Goal: Information Seeking & Learning: Find specific fact

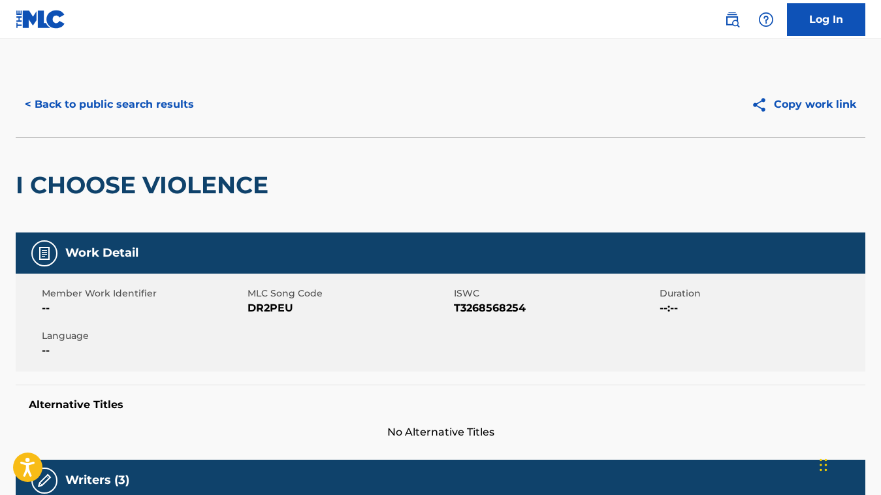
click at [174, 102] on button "< Back to public search results" at bounding box center [110, 104] width 188 height 33
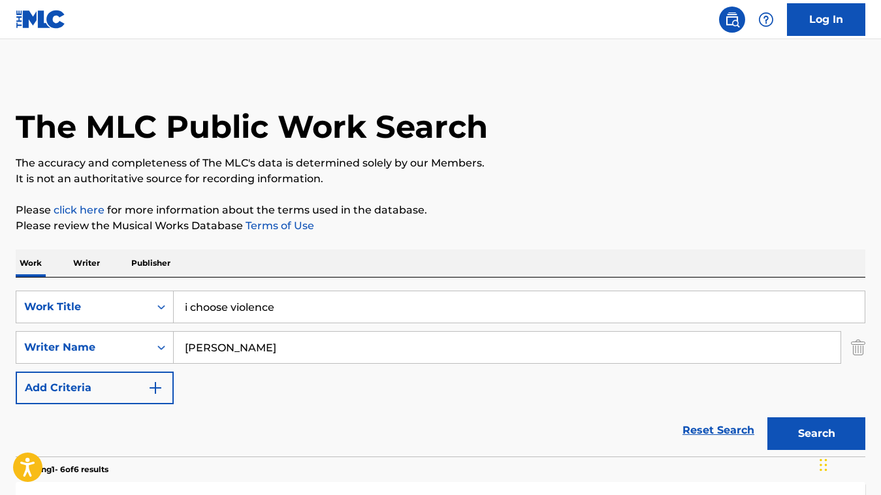
scroll to position [66, 0]
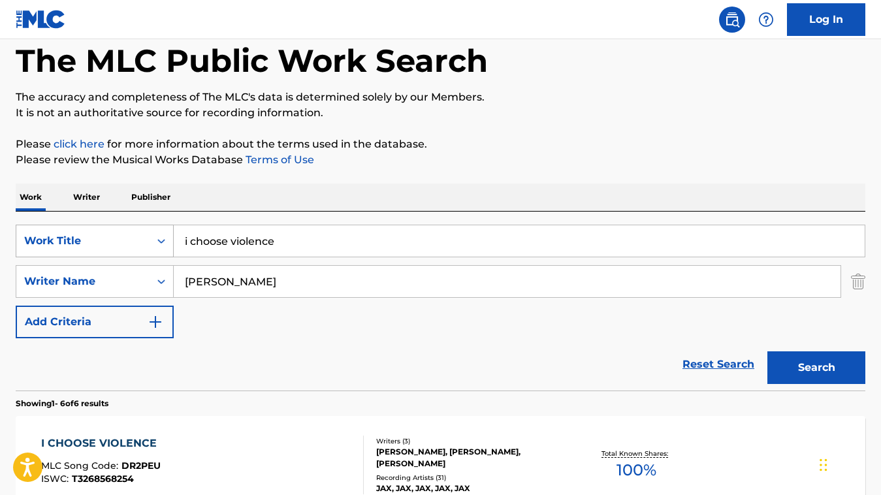
drag, startPoint x: 282, startPoint y: 242, endPoint x: 171, endPoint y: 229, distance: 112.5
click at [171, 229] on div "SearchWithCriteria67f42d97-5da6-485b-ab8e-b2ef7f3d041c Work Title i choose viol…" at bounding box center [441, 241] width 850 height 33
paste input "SLOW IT DOWN"
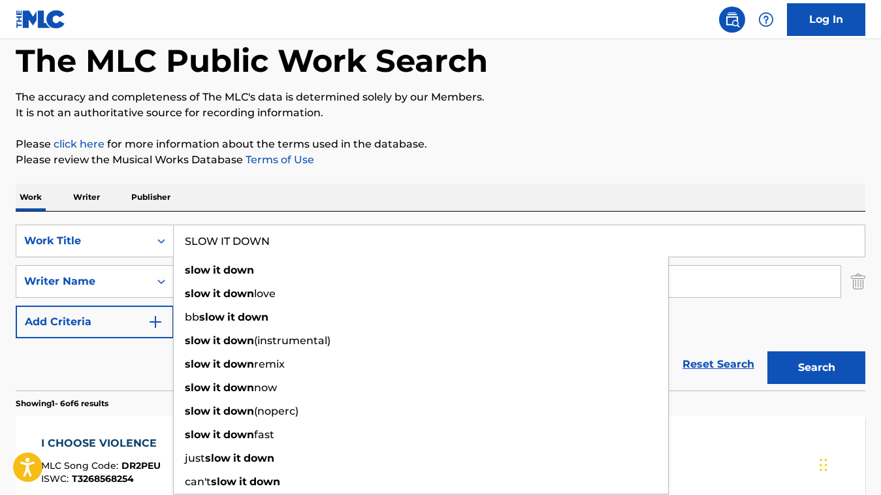
type input "SLOW IT DOWN"
click at [120, 379] on div "Reset Search Search" at bounding box center [441, 364] width 850 height 52
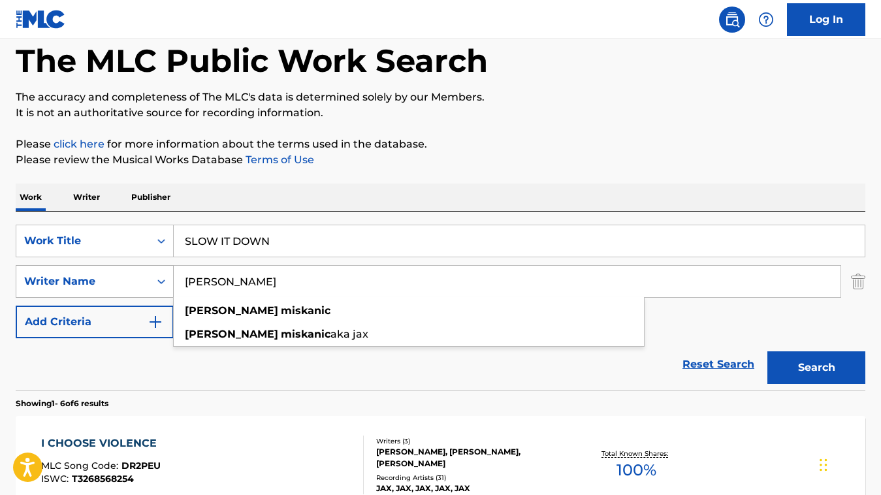
drag, startPoint x: 318, startPoint y: 282, endPoint x: 167, endPoint y: 280, distance: 151.0
click at [167, 280] on div "SearchWithCriteria79293ddf-afe7-449f-9c9c-a7897c8a2a76 Writer Name [PERSON_NAME…" at bounding box center [441, 281] width 850 height 33
paste input "[PERSON_NAME]"
type input "[PERSON_NAME]"
click at [768, 352] on button "Search" at bounding box center [817, 368] width 98 height 33
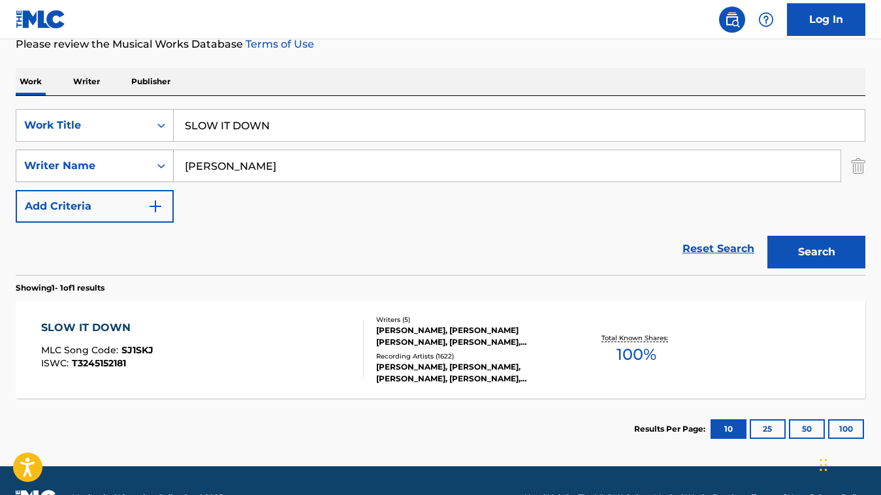
scroll to position [216, 0]
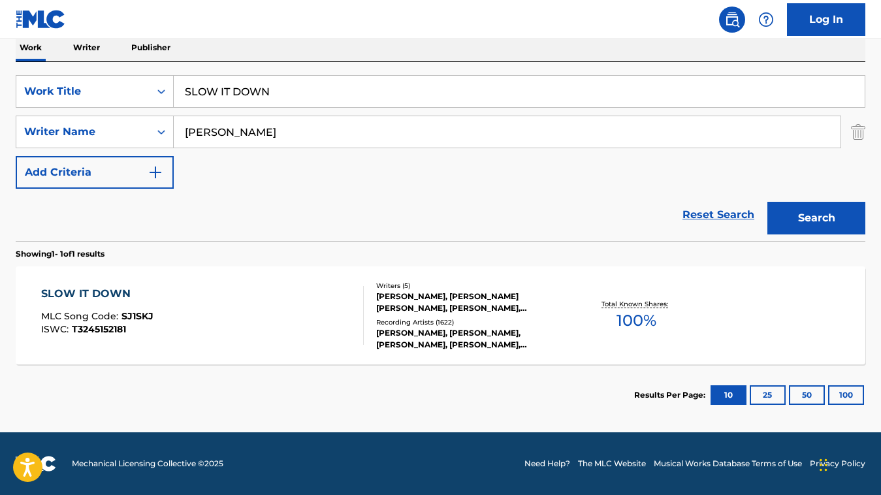
click at [341, 320] on div "SLOW IT DOWN MLC Song Code : SJ1SKJ ISWC : T3245152181" at bounding box center [202, 315] width 323 height 59
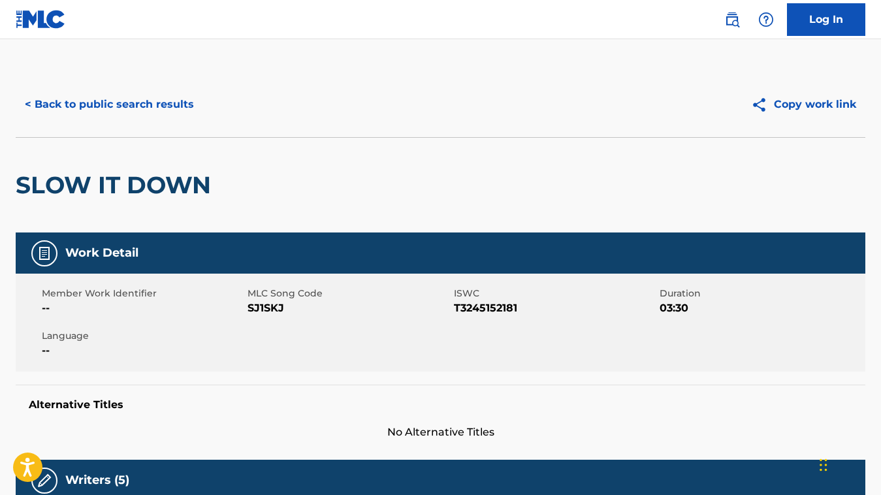
click at [181, 113] on button "< Back to public search results" at bounding box center [110, 104] width 188 height 33
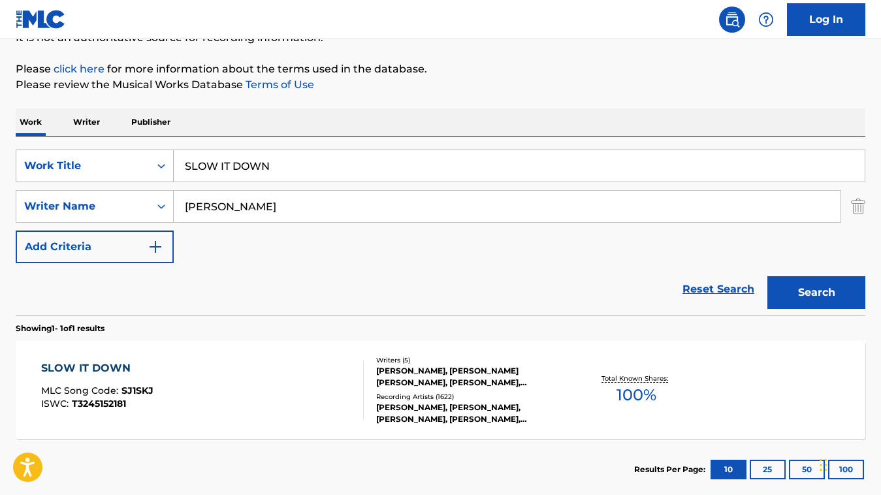
drag, startPoint x: 278, startPoint y: 169, endPoint x: 164, endPoint y: 157, distance: 114.9
click at [164, 157] on div "SearchWithCriteria67f42d97-5da6-485b-ab8e-b2ef7f3d041c Work Title SLOW IT DOWN" at bounding box center [441, 166] width 850 height 33
paste input "FORGET ME NOTS"
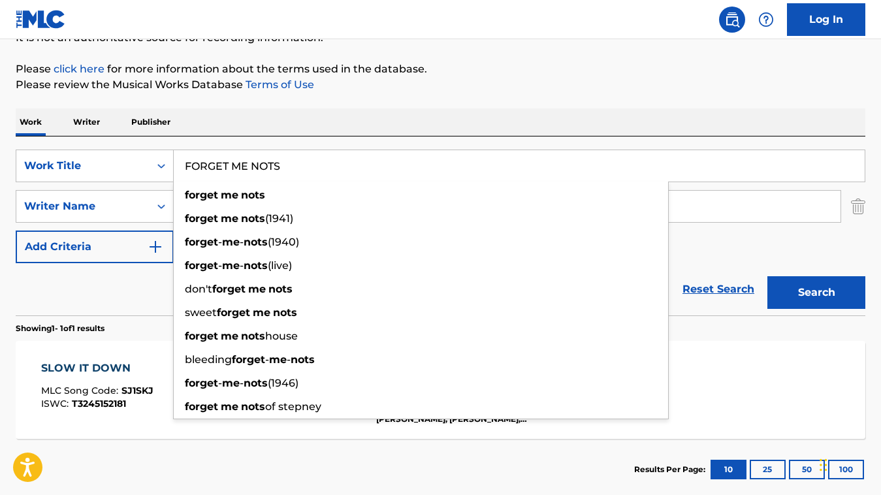
type input "FORGET ME NOTS"
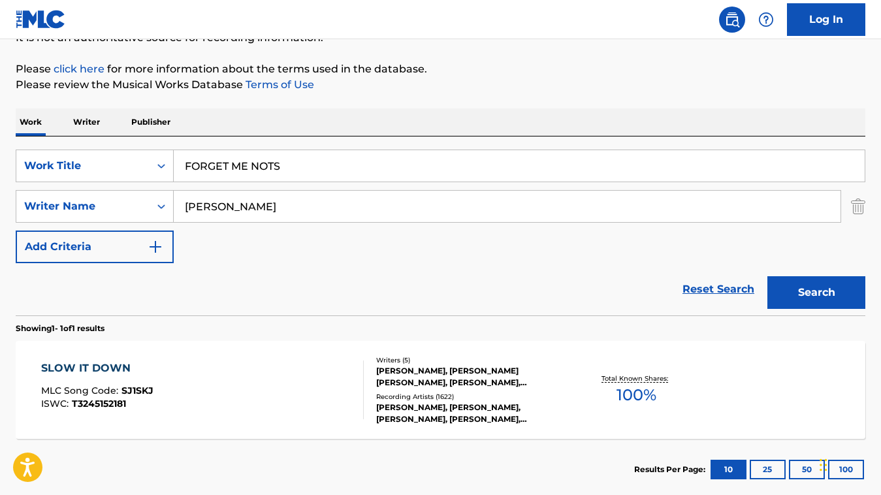
click at [154, 294] on div "Reset Search Search" at bounding box center [441, 289] width 850 height 52
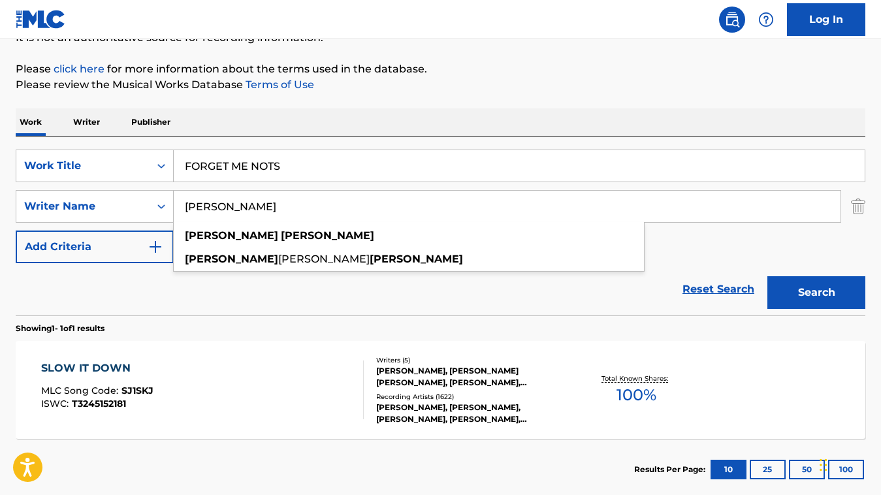
drag, startPoint x: 298, startPoint y: 205, endPoint x: 182, endPoint y: 203, distance: 116.3
click at [182, 203] on input "[PERSON_NAME]" at bounding box center [507, 206] width 667 height 31
paste input "[PERSON_NAME][US_STATE]"
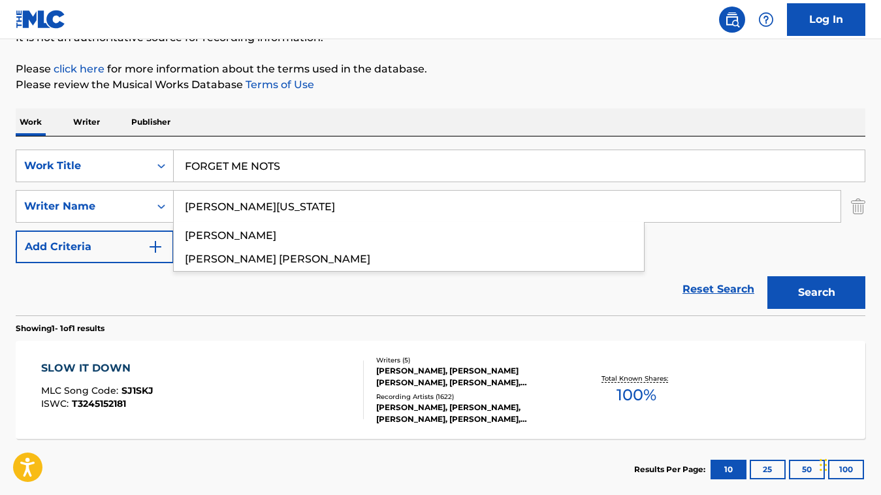
type input "[PERSON_NAME][US_STATE]"
click at [768, 276] on button "Search" at bounding box center [817, 292] width 98 height 33
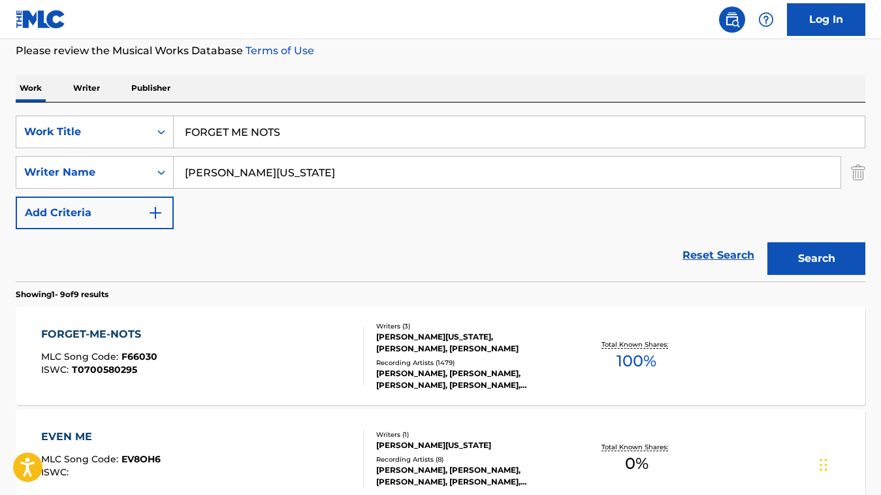
scroll to position [193, 0]
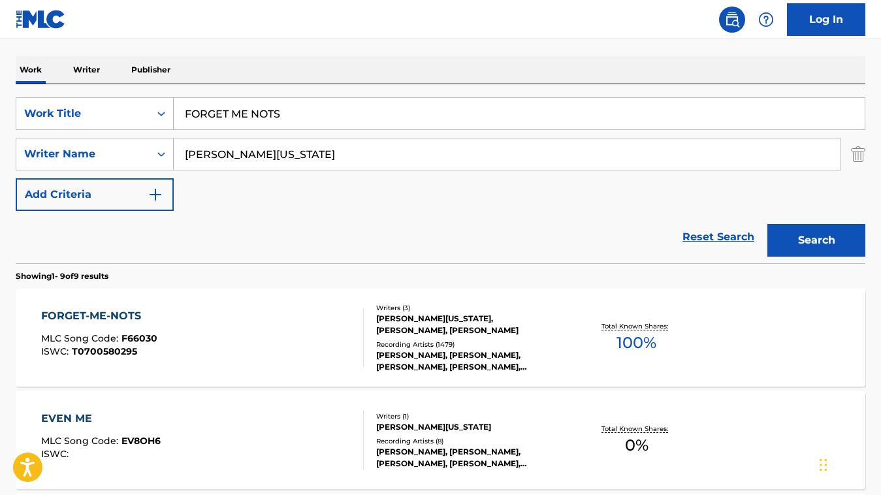
click at [274, 306] on div "FORGET-ME-NOTS MLC Song Code : F66030 ISWC : T0700580295 Writers ( 3 ) [PERSON_…" at bounding box center [441, 338] width 850 height 98
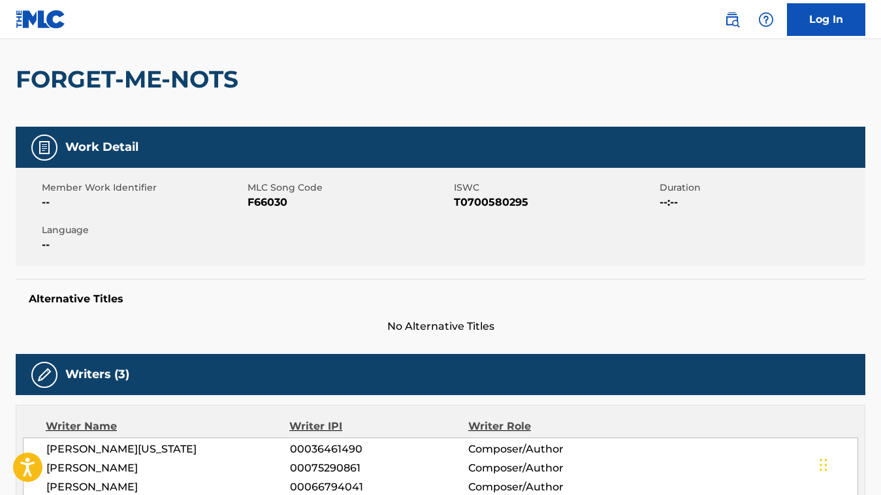
scroll to position [38, 0]
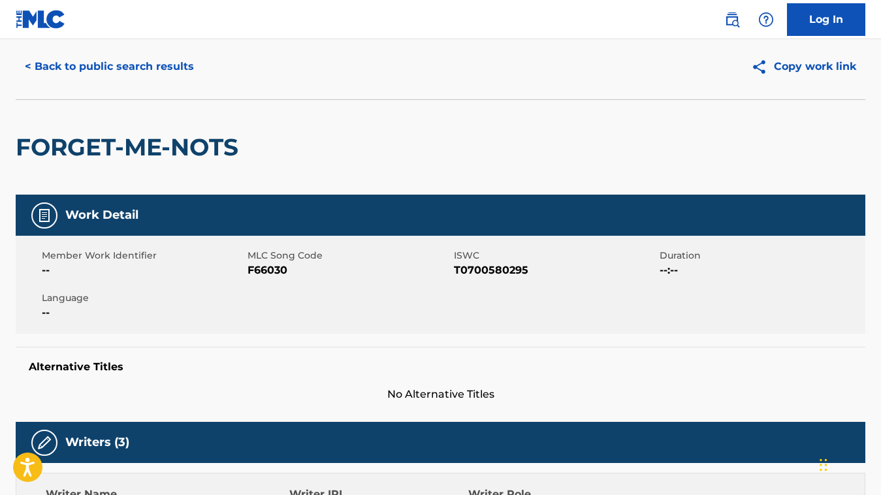
click at [178, 64] on button "< Back to public search results" at bounding box center [110, 66] width 188 height 33
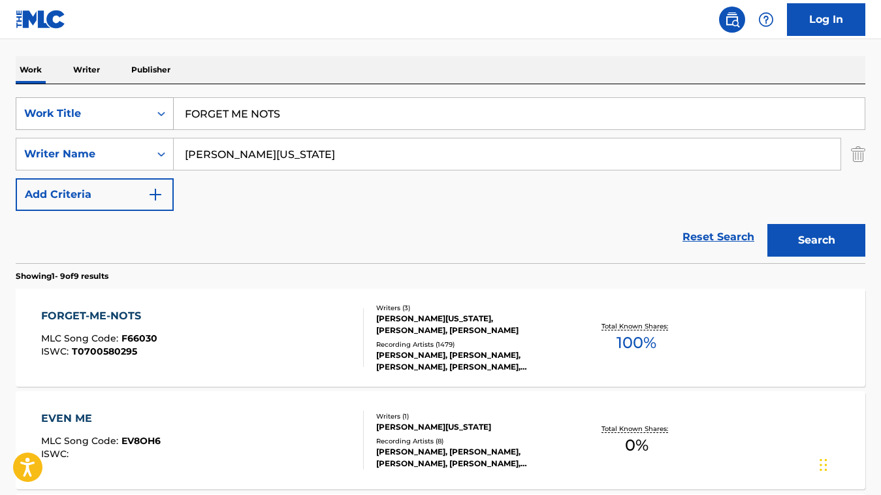
drag, startPoint x: 300, startPoint y: 114, endPoint x: 153, endPoint y: 107, distance: 147.2
click at [153, 107] on div "SearchWithCriteria67f42d97-5da6-485b-ab8e-b2ef7f3d041c Work Title FORGET ME NOTS" at bounding box center [441, 113] width 850 height 33
paste input "THIS BAR"
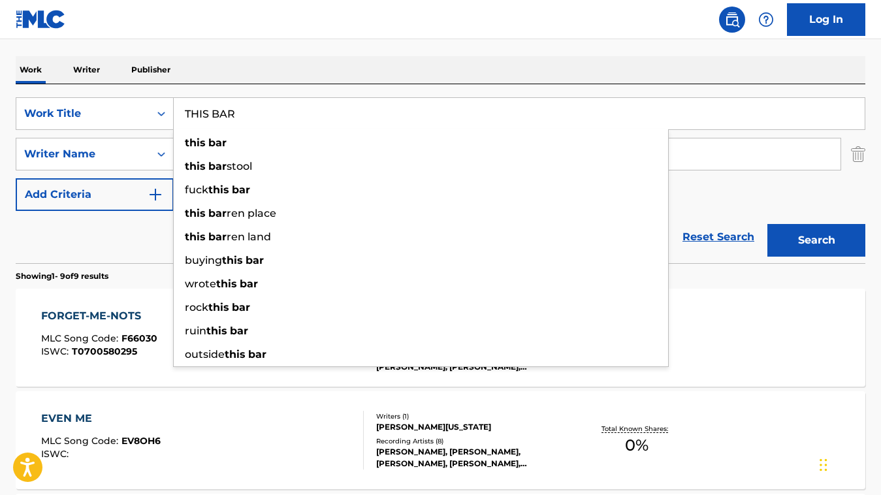
type input "THIS BAR"
click at [160, 235] on div "Reset Search Search" at bounding box center [441, 237] width 850 height 52
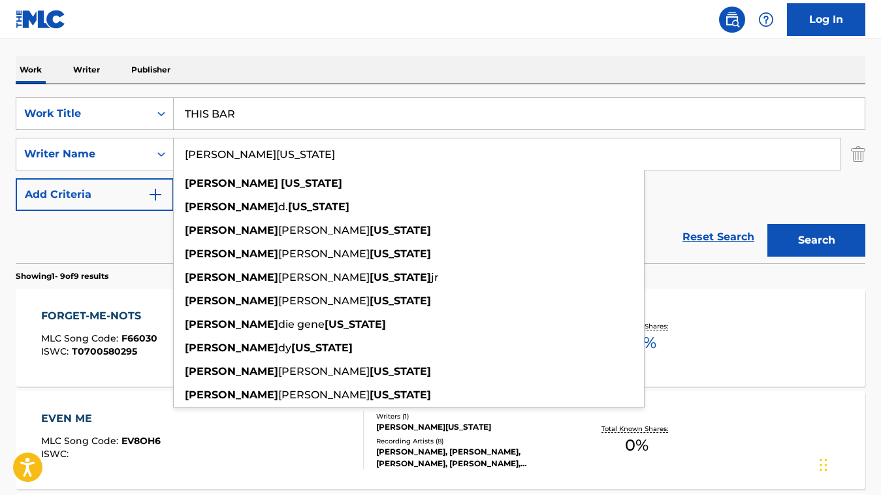
drag, startPoint x: 291, startPoint y: 155, endPoint x: 154, endPoint y: 136, distance: 137.9
click at [154, 136] on div "SearchWithCriteria67f42d97-5da6-485b-ab8e-b2ef7f3d041c Work Title THIS BAR Sear…" at bounding box center [441, 154] width 850 height 114
paste input "[PERSON_NAME]"
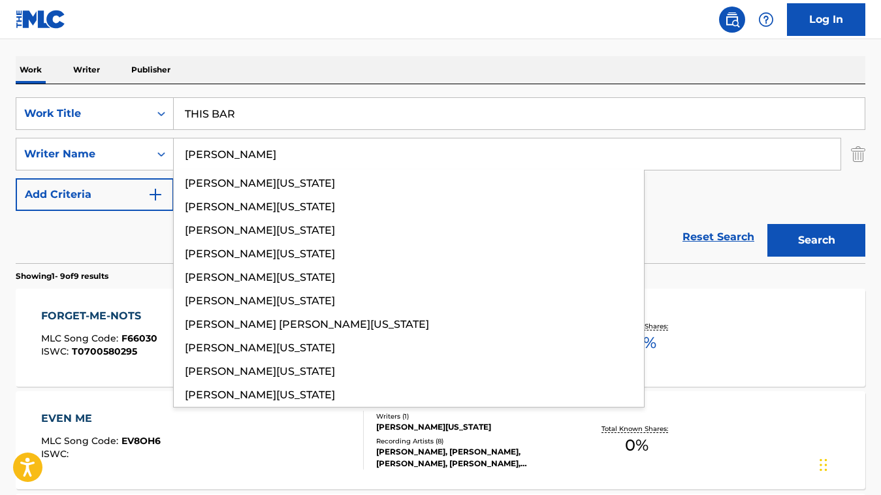
type input "[PERSON_NAME]"
click at [768, 224] on button "Search" at bounding box center [817, 240] width 98 height 33
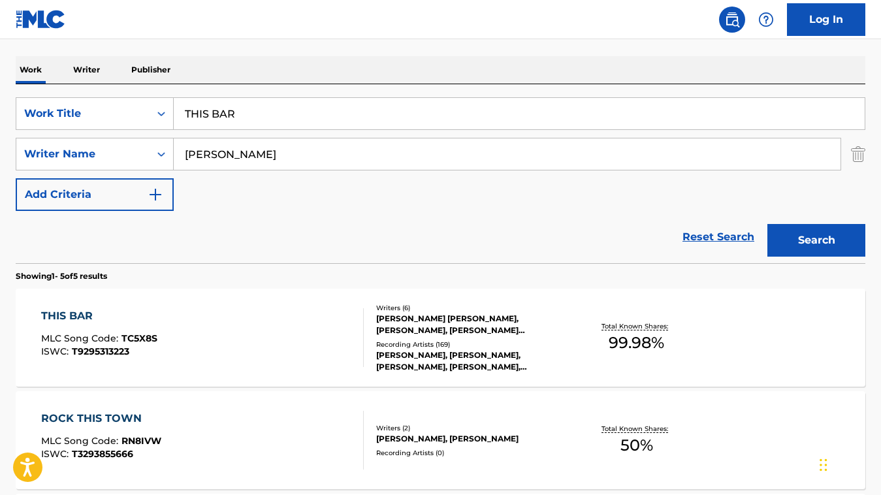
click at [316, 327] on div "THIS BAR MLC Song Code : TC5X8S ISWC : T9295313223" at bounding box center [202, 337] width 323 height 59
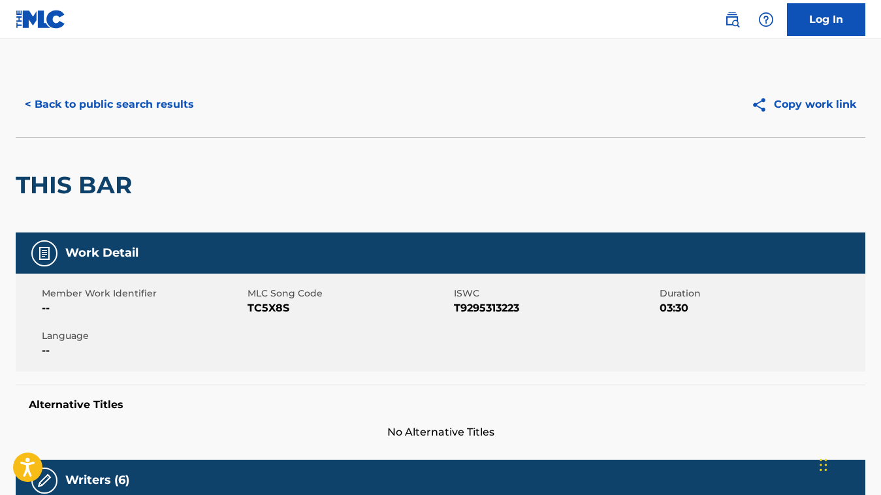
click at [131, 105] on button "< Back to public search results" at bounding box center [110, 104] width 188 height 33
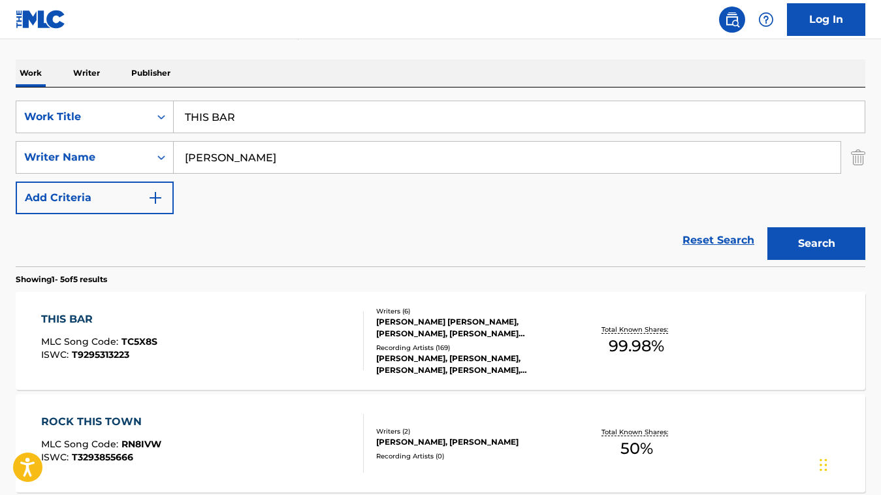
scroll to position [189, 0]
drag, startPoint x: 271, startPoint y: 122, endPoint x: 157, endPoint y: 104, distance: 115.8
click at [158, 104] on div "SearchWithCriteria67f42d97-5da6-485b-ab8e-b2ef7f3d041c Work Title THIS BAR" at bounding box center [441, 117] width 850 height 33
paste input "DON'T WANNA SAY GOODNIGHT"
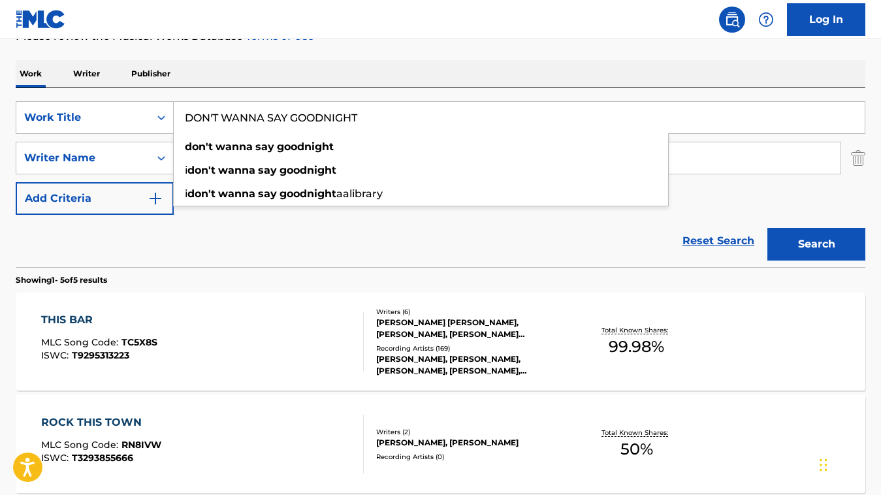
type input "DON'T WANNA SAY GOODNIGHT"
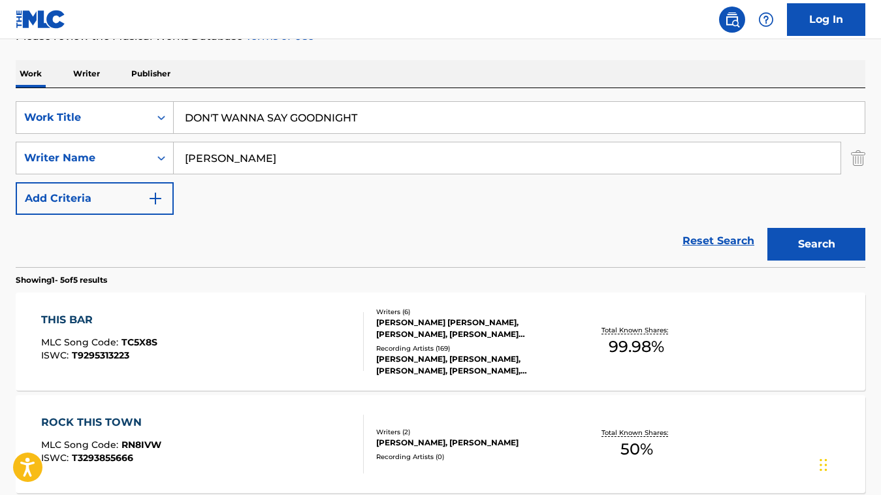
click at [254, 282] on section "Showing 1 - 5 of 5 results" at bounding box center [441, 276] width 850 height 19
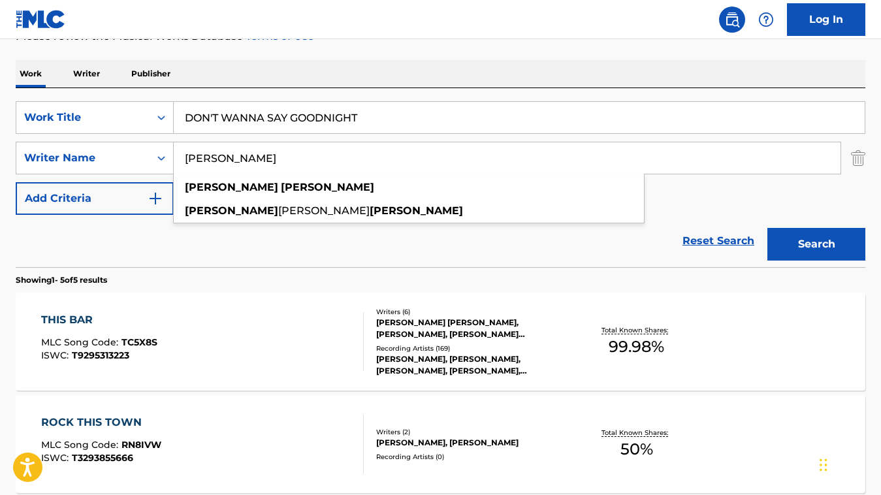
drag, startPoint x: 291, startPoint y: 159, endPoint x: 184, endPoint y: 148, distance: 108.4
click at [184, 148] on input "[PERSON_NAME]" at bounding box center [507, 157] width 667 height 31
paste input "[PERSON_NAME]"
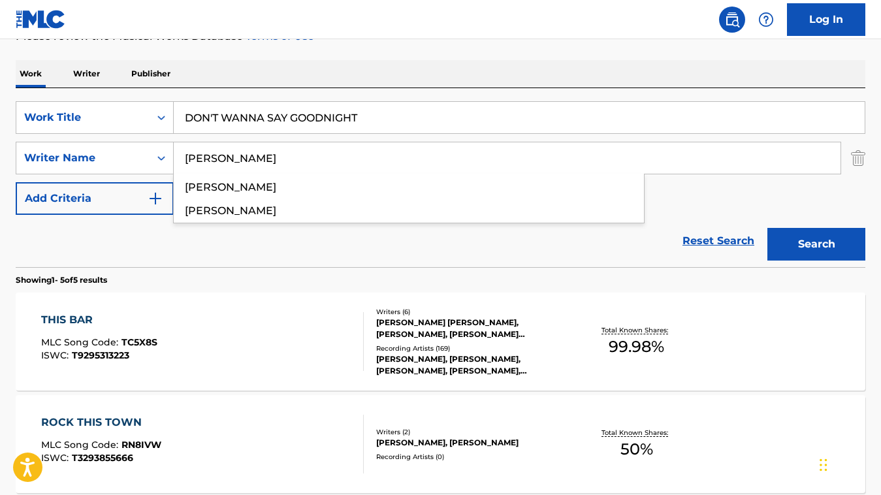
click at [768, 228] on button "Search" at bounding box center [817, 244] width 98 height 33
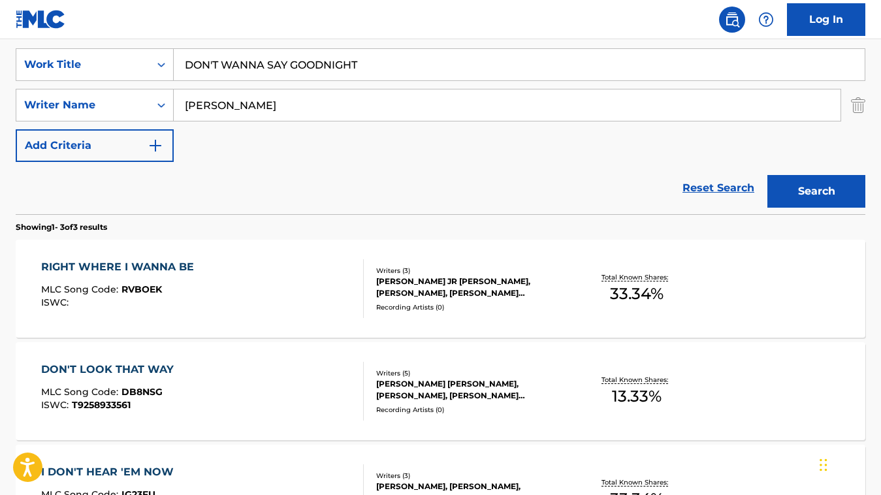
scroll to position [233, 0]
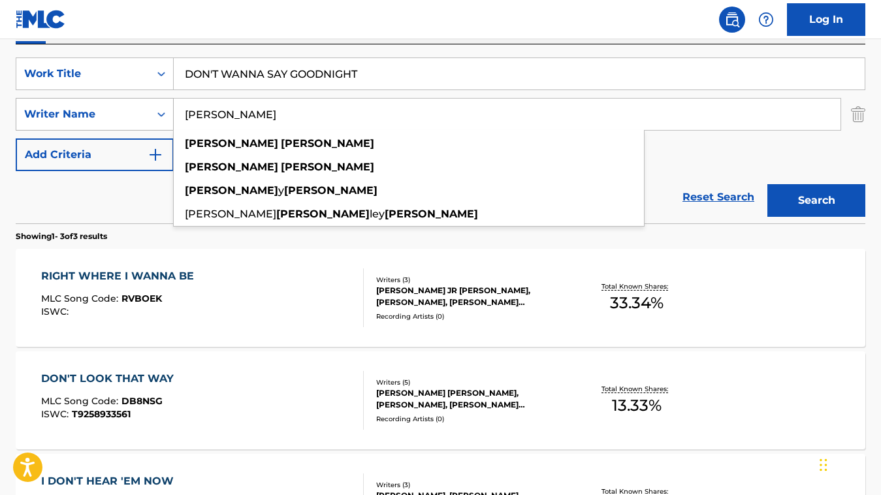
drag, startPoint x: 284, startPoint y: 110, endPoint x: 162, endPoint y: 105, distance: 121.6
click at [162, 105] on div "SearchWithCriteria79293ddf-afe7-449f-9c9c-a7897c8a2a76 Writer Name [PERSON_NAME…" at bounding box center [441, 114] width 850 height 33
paste input "[PERSON_NAME]"
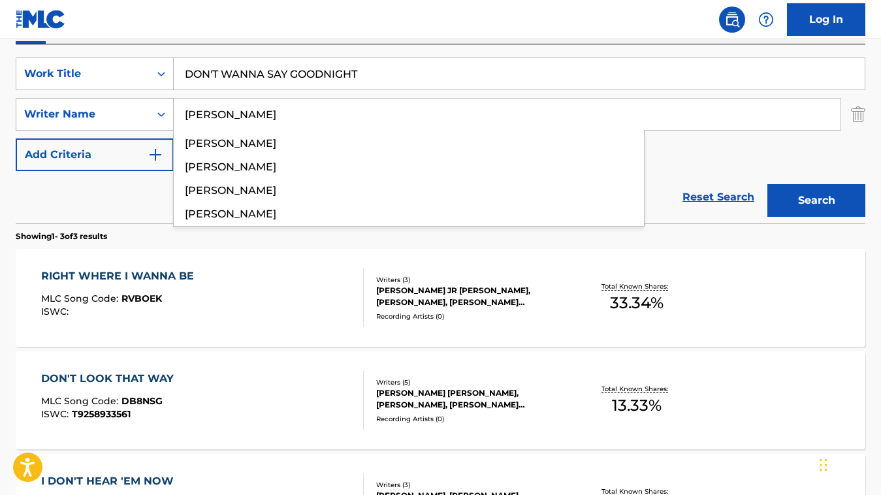
type input "[PERSON_NAME]"
click at [768, 184] on button "Search" at bounding box center [817, 200] width 98 height 33
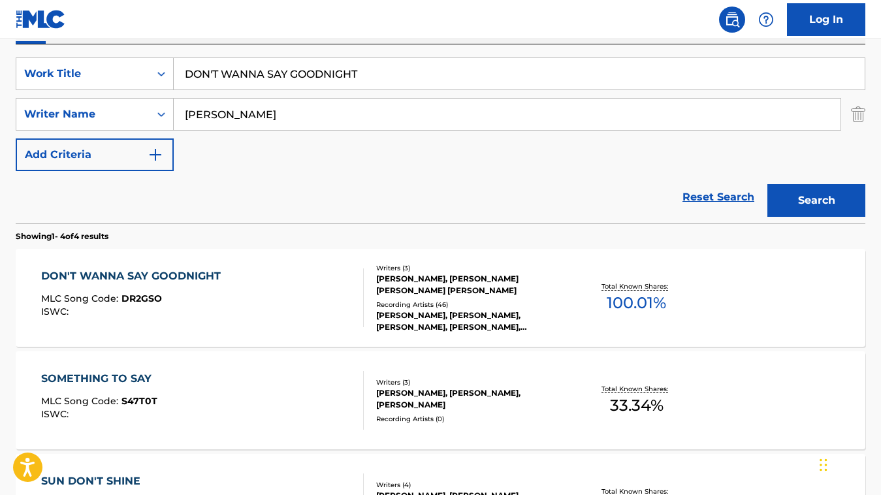
click at [316, 264] on div "DON'T WANNA SAY GOODNIGHT MLC Song Code : DR2GSO ISWC : Writers ( 3 ) [PERSON_N…" at bounding box center [441, 298] width 850 height 98
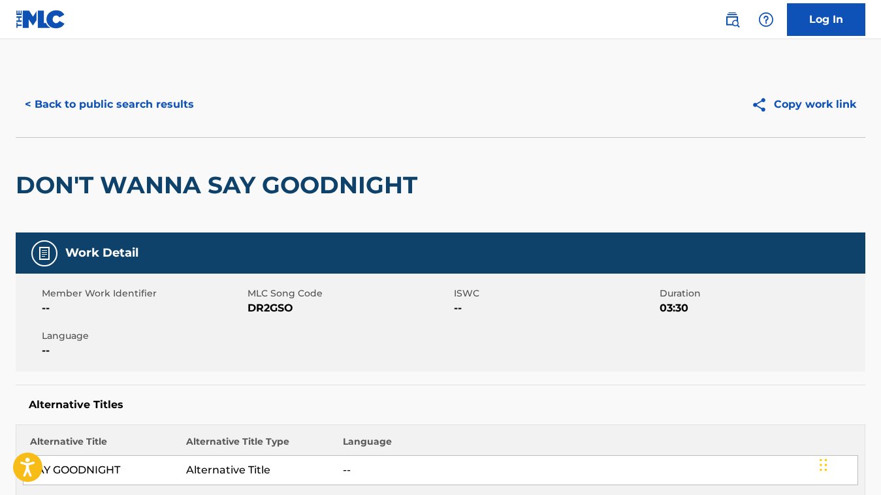
click at [121, 106] on button "< Back to public search results" at bounding box center [110, 104] width 188 height 33
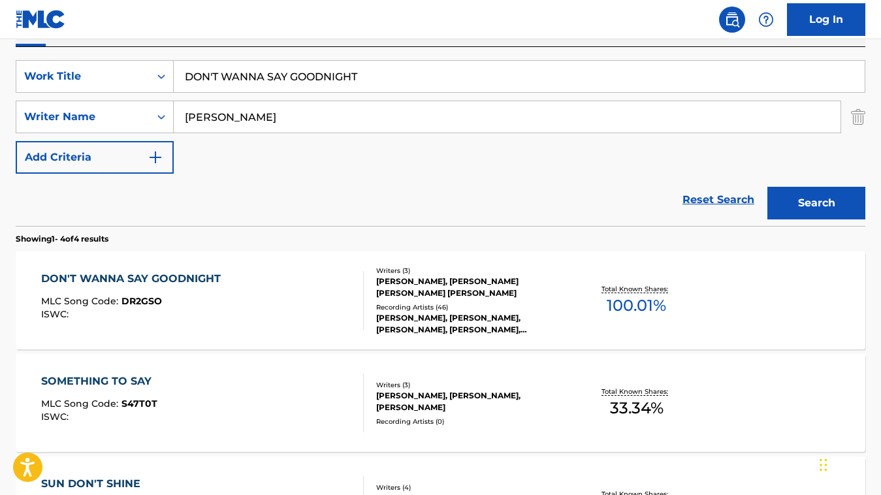
scroll to position [229, 0]
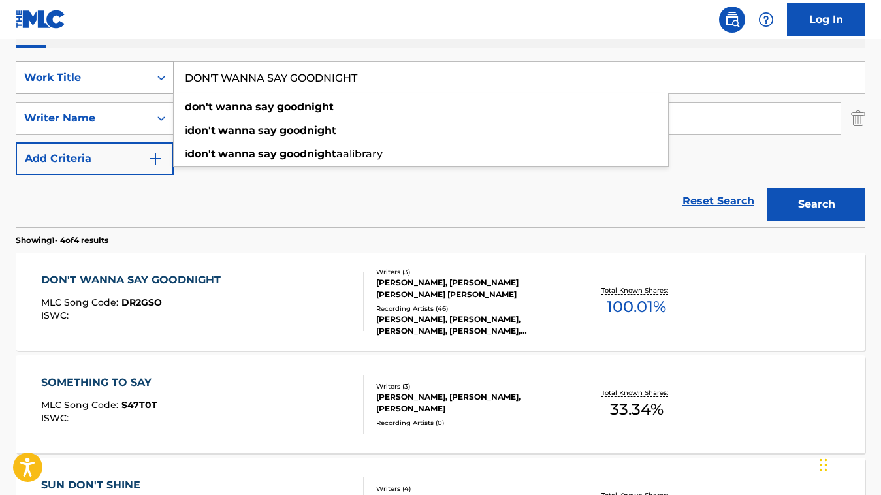
drag, startPoint x: 361, startPoint y: 83, endPoint x: 157, endPoint y: 77, distance: 203.9
click at [157, 77] on div "SearchWithCriteria67f42d97-5da6-485b-ab8e-b2ef7f3d041c Work Title DON'T WANNA S…" at bounding box center [441, 77] width 850 height 33
paste input "SHE HAD ME AT [GEOGRAPHIC_DATA]"
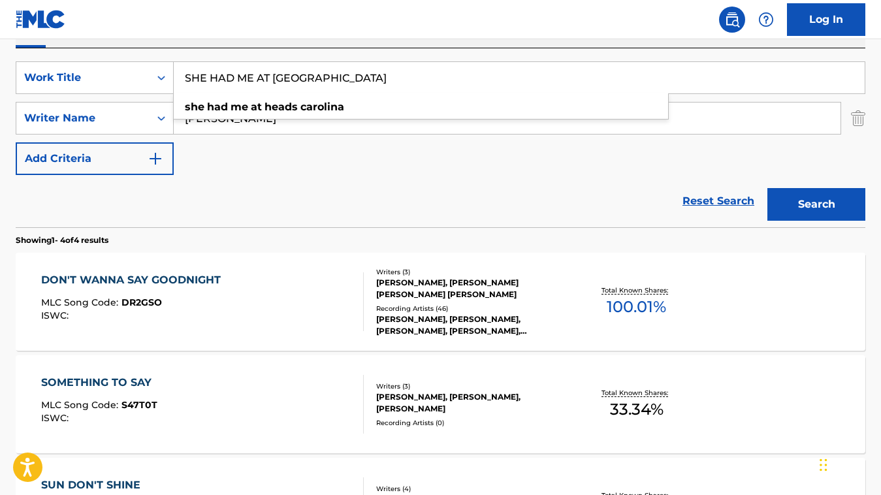
type input "SHE HAD ME AT [GEOGRAPHIC_DATA]"
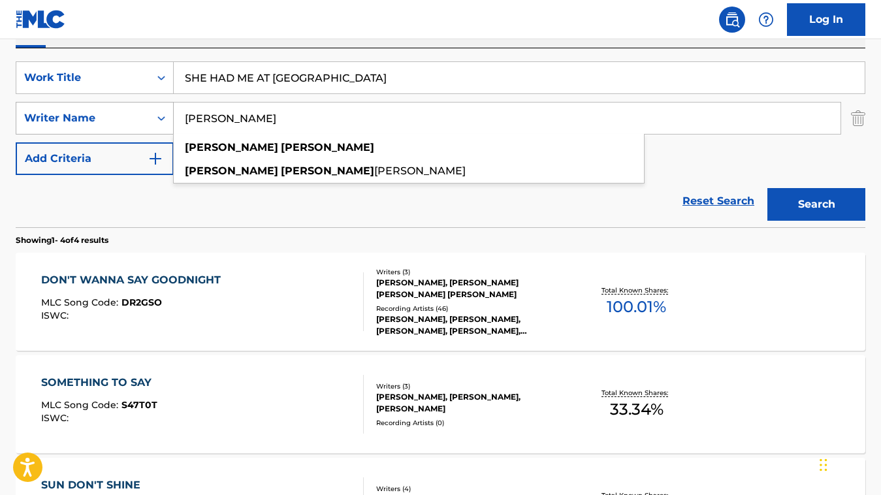
drag, startPoint x: 257, startPoint y: 123, endPoint x: 168, endPoint y: 120, distance: 88.9
click at [168, 120] on div "SearchWithCriteria79293ddf-afe7-449f-9c9c-a7897c8a2a76 Writer Name [PERSON_NAME…" at bounding box center [441, 118] width 850 height 33
paste input "[PERSON_NAME]"
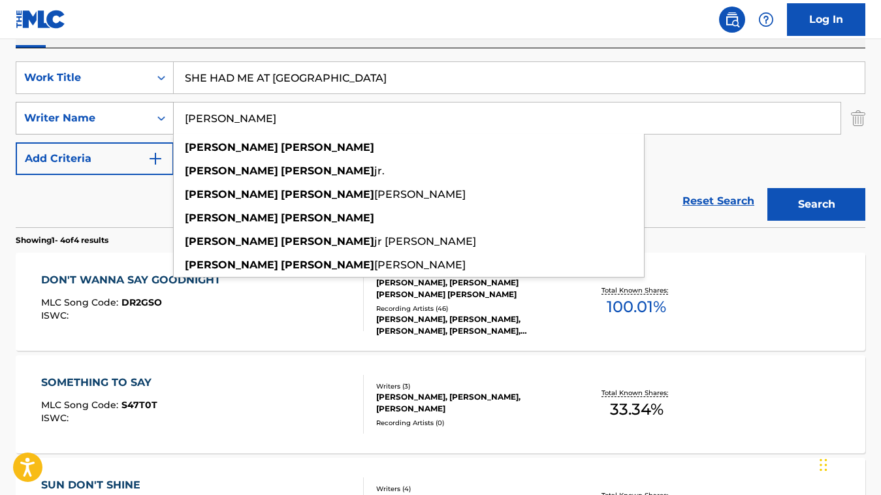
type input "[PERSON_NAME]"
click at [768, 188] on button "Search" at bounding box center [817, 204] width 98 height 33
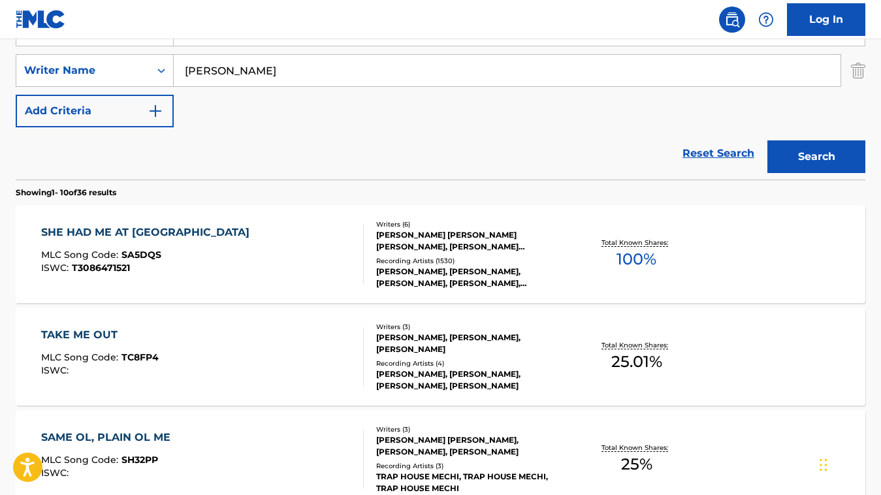
scroll to position [279, 0]
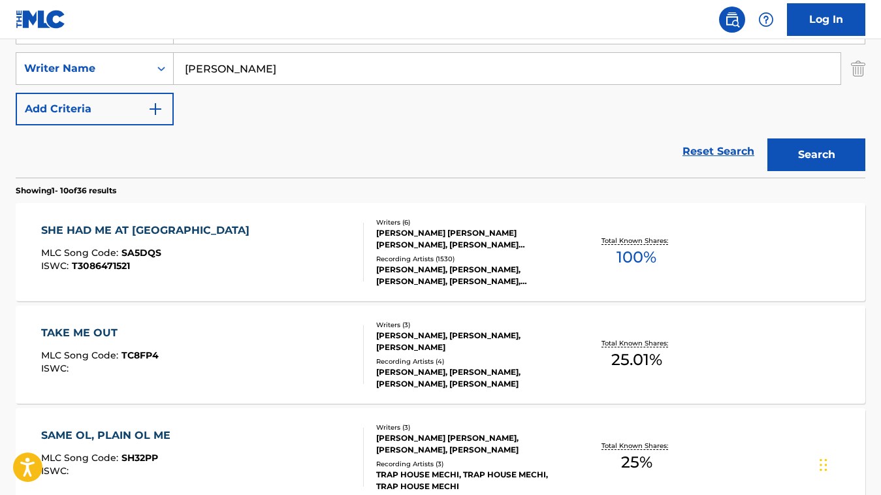
click at [327, 218] on div "SHE HAD ME AT HEADS CAROLINA MLC Song Code : SA5DQS ISWC : T3086471521 Writers …" at bounding box center [441, 252] width 850 height 98
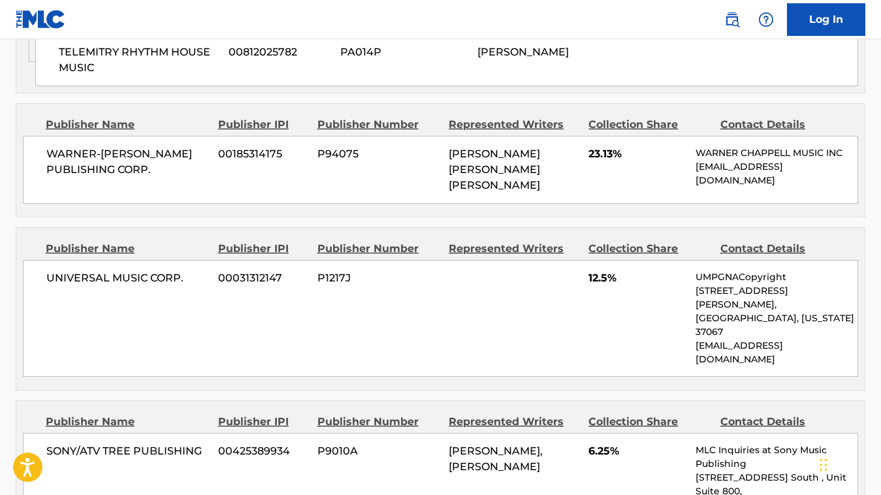
scroll to position [2519, 0]
